Goal: Transaction & Acquisition: Download file/media

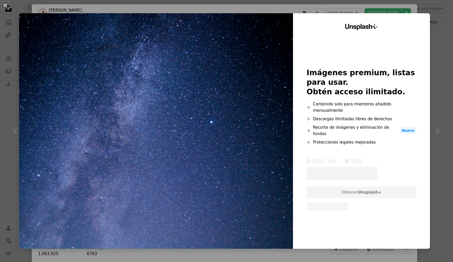
scroll to position [1139, 0]
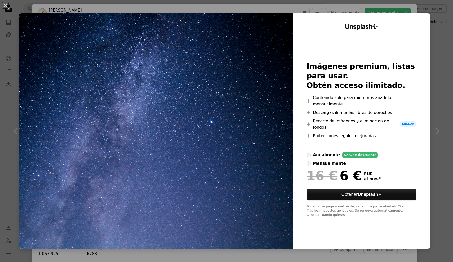
click at [381, 4] on div "An X shape Unsplash+ Imágenes premium, listas para usar. Obtén acceso ilimitado…" at bounding box center [226, 131] width 453 height 262
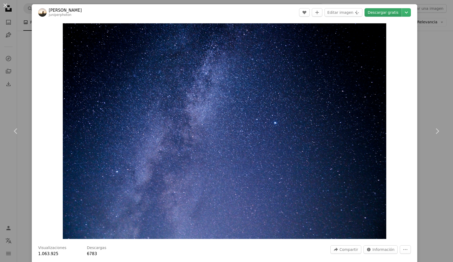
click at [385, 11] on link "Descargar gratis" at bounding box center [383, 12] width 37 height 8
